Goal: Find specific page/section: Find specific page/section

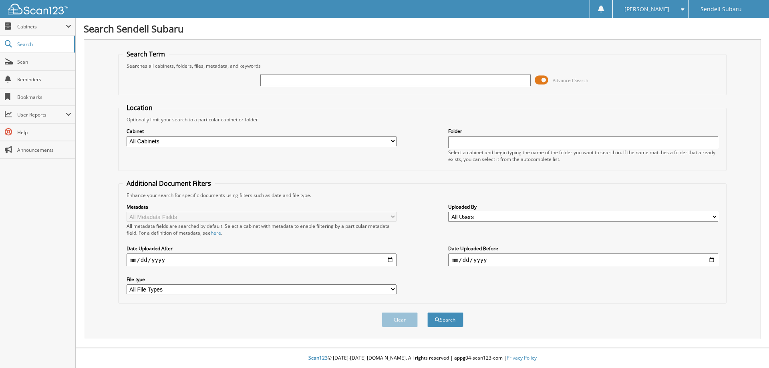
click at [542, 80] on span at bounding box center [542, 80] width 14 height 12
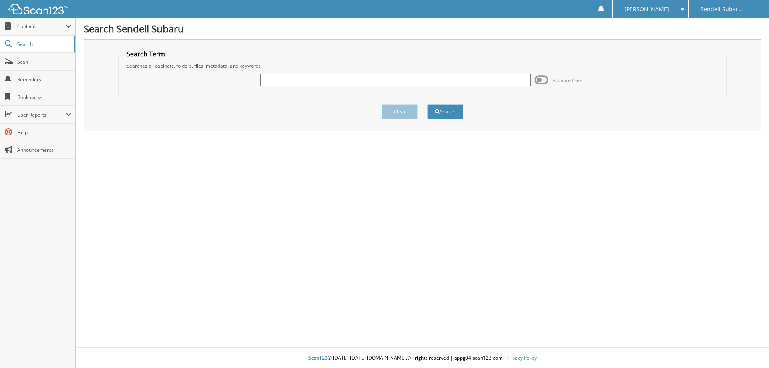
click at [332, 81] on input "text" at bounding box center [395, 80] width 270 height 12
type input "63190"
click at [427, 104] on button "Search" at bounding box center [445, 111] width 36 height 15
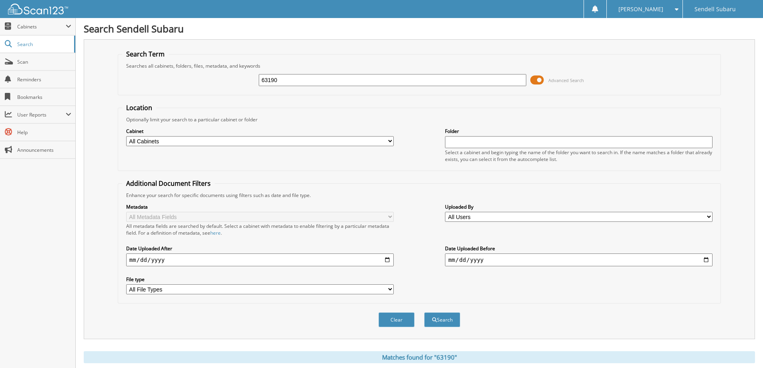
click at [538, 81] on span at bounding box center [537, 80] width 14 height 12
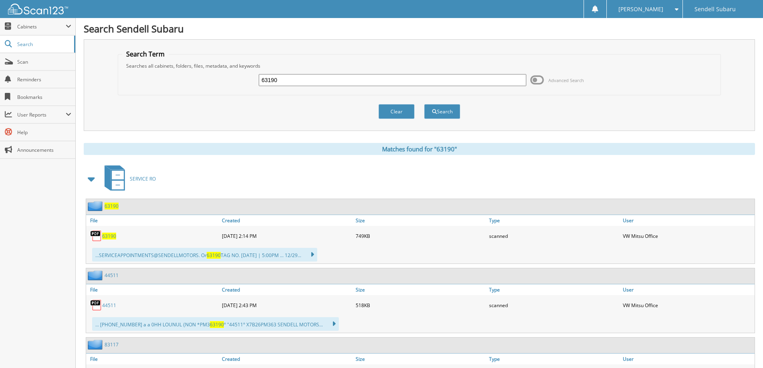
click at [111, 237] on span "63190" at bounding box center [109, 236] width 14 height 7
